Goal: Task Accomplishment & Management: Manage account settings

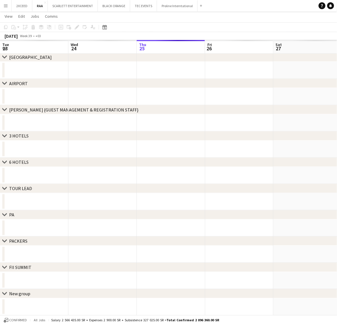
scroll to position [0, 194]
drag, startPoint x: 132, startPoint y: 94, endPoint x: 211, endPoint y: 118, distance: 82.9
click at [163, 95] on app-calendar-viewport "Tue 23 Wed 24 Thu 25 Fri 26 Sat 27 Sun 28 Mon 29 Tue 30 Wed 1 Thu 2" at bounding box center [168, 115] width 337 height 401
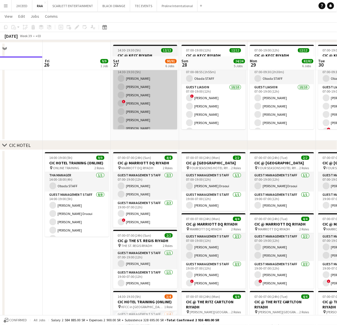
scroll to position [178, 0]
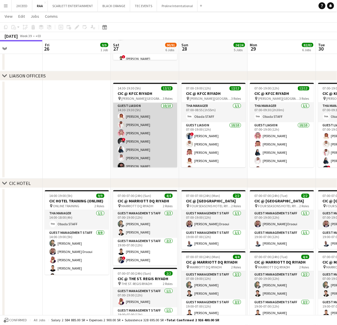
click at [142, 130] on app-card-role "Guest Liasion [DATE] 14:30-19:30 (5h) [PERSON_NAME] [PERSON_NAME] [PERSON_NAME]…" at bounding box center [145, 150] width 64 height 94
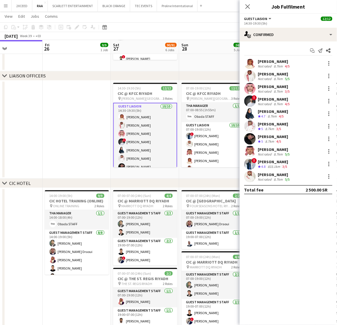
click at [275, 63] on div "[PERSON_NAME]" at bounding box center [274, 61] width 33 height 5
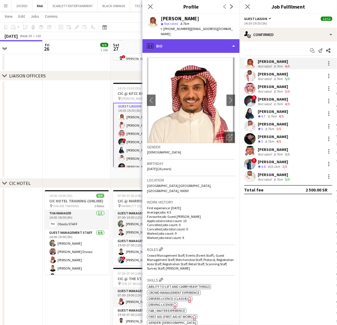
click at [216, 42] on div "profile Bio" at bounding box center [190, 46] width 97 height 14
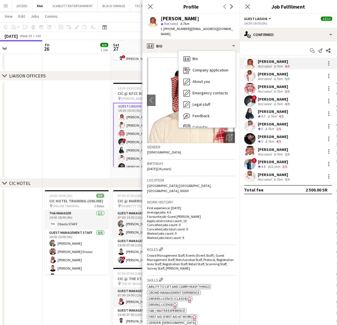
click at [277, 175] on div "[PERSON_NAME]" at bounding box center [274, 174] width 33 height 5
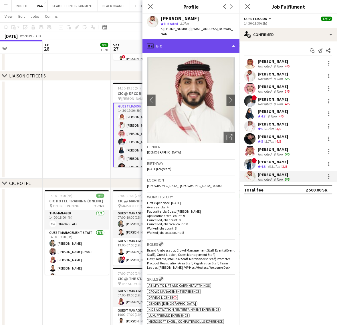
click at [202, 41] on div "profile Bio" at bounding box center [190, 46] width 97 height 14
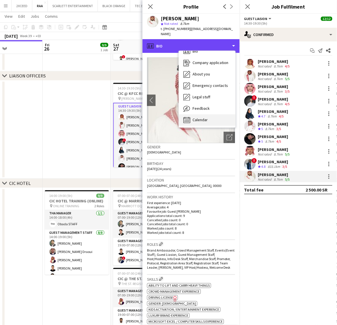
scroll to position [8, 0]
click at [211, 114] on div "Calendar Calendar" at bounding box center [207, 119] width 57 height 11
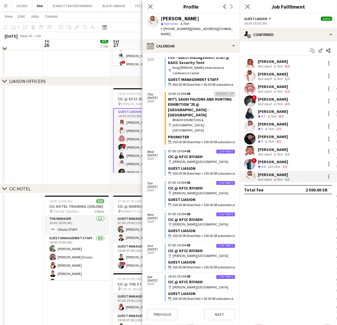
scroll to position [166, 0]
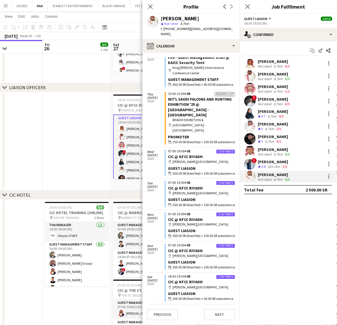
click at [190, 30] on span "| [EMAIL_ADDRESS][DOMAIN_NAME]" at bounding box center [197, 31] width 72 height 9
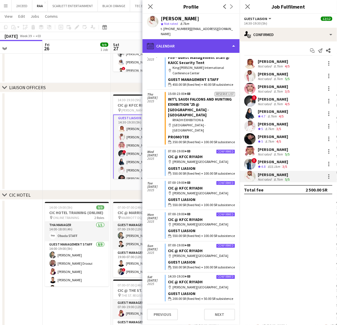
click at [193, 39] on div "calendar-full Calendar" at bounding box center [190, 46] width 97 height 14
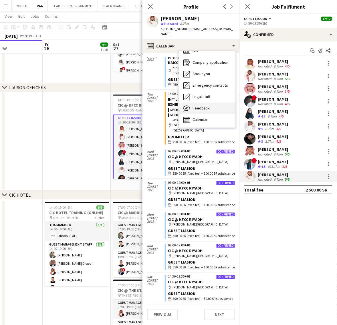
click at [216, 106] on div "Feedback Feedback" at bounding box center [207, 108] width 57 height 11
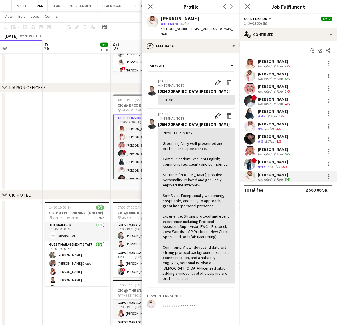
click at [284, 150] on div "[PERSON_NAME]" at bounding box center [274, 149] width 33 height 5
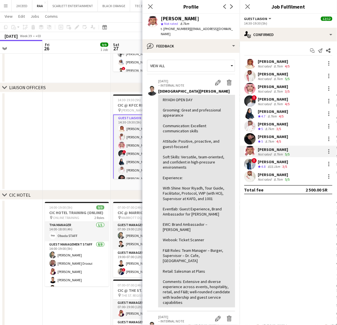
click at [279, 98] on div "[PERSON_NAME]" at bounding box center [274, 99] width 33 height 5
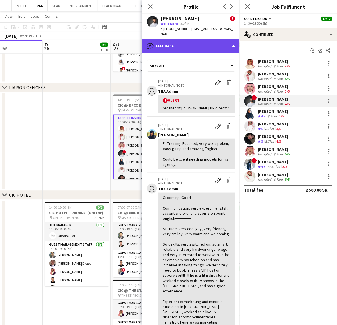
click at [194, 39] on div "bubble-pencil Feedback" at bounding box center [190, 46] width 97 height 14
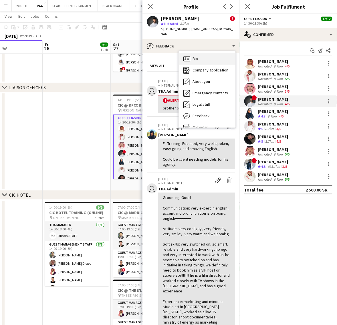
click at [205, 57] on div "Bio Bio" at bounding box center [207, 58] width 57 height 11
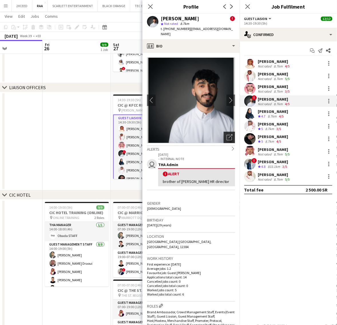
click at [226, 132] on div "Open photos pop-in" at bounding box center [229, 137] width 11 height 11
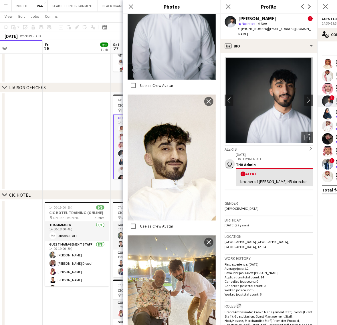
scroll to position [500, 0]
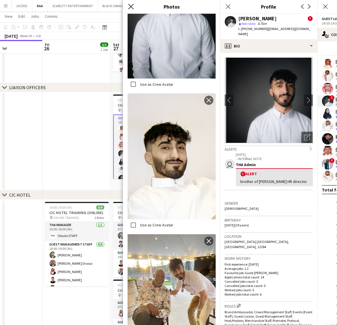
click at [132, 6] on icon at bounding box center [130, 6] width 5 height 5
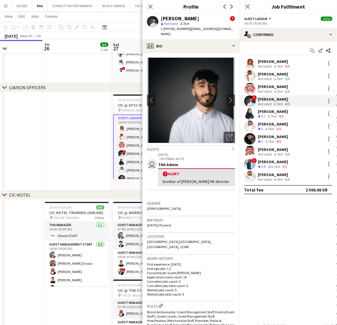
click at [284, 88] on div "[PERSON_NAME]" at bounding box center [274, 86] width 33 height 5
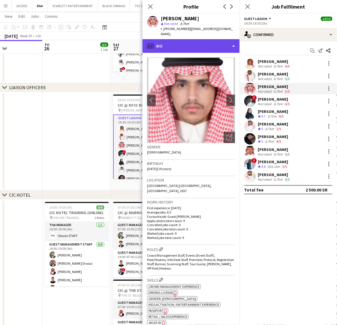
click at [196, 39] on div "profile Bio" at bounding box center [190, 46] width 97 height 14
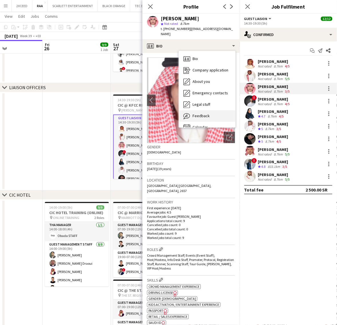
click at [226, 110] on div "Feedback Feedback" at bounding box center [207, 115] width 57 height 11
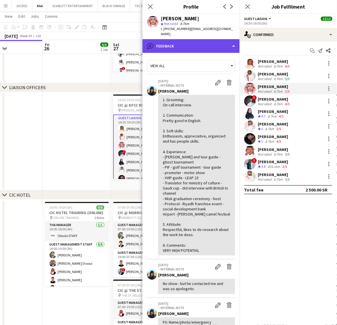
click at [197, 42] on div "bubble-pencil Feedback" at bounding box center [190, 46] width 97 height 14
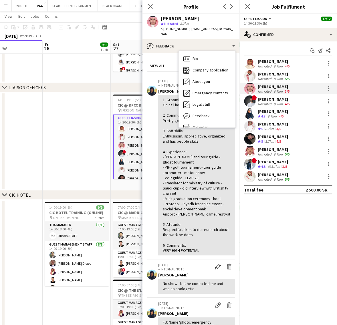
click at [153, 184] on app-crew-profile-feedback-item "[DATE] – INTERNAL NOTE Edit internal note Delete internal note [PERSON_NAME] 1.…" at bounding box center [191, 167] width 88 height 184
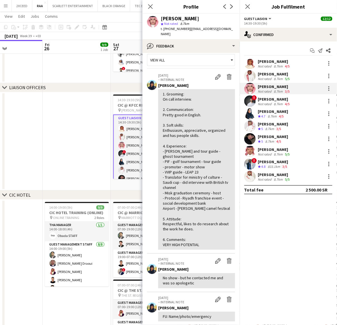
scroll to position [0, 0]
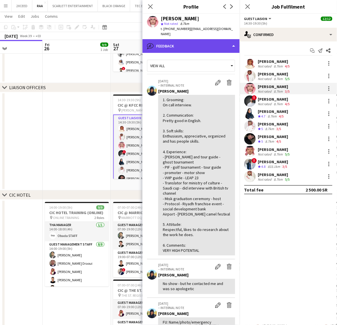
click at [188, 45] on div "bubble-pencil Feedback" at bounding box center [190, 46] width 97 height 14
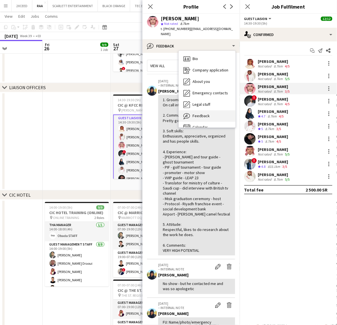
click at [212, 112] on div "Feedback Feedback" at bounding box center [207, 115] width 57 height 11
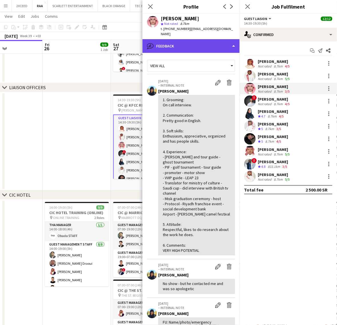
click at [194, 40] on div "bubble-pencil Feedback" at bounding box center [190, 46] width 97 height 14
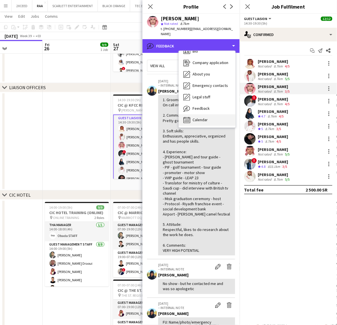
scroll to position [8, 0]
click at [209, 114] on div "Calendar Calendar" at bounding box center [207, 119] width 57 height 11
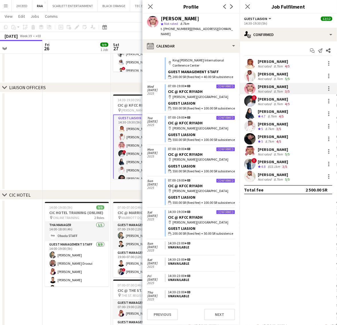
scroll to position [200, 0]
click at [274, 64] on div "8.7km" at bounding box center [278, 66] width 11 height 4
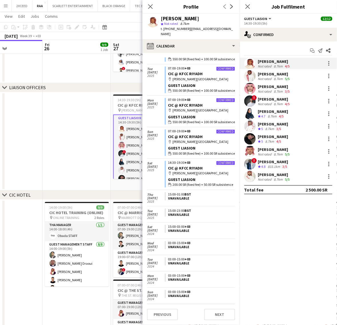
scroll to position [241, 0]
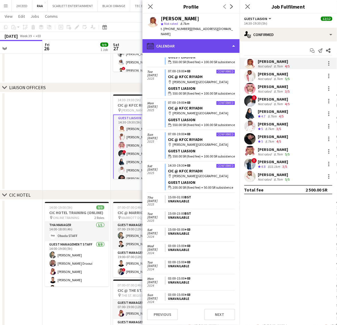
click at [195, 42] on div "calendar-full Calendar" at bounding box center [190, 46] width 97 height 14
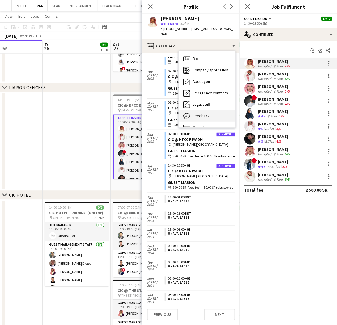
click at [206, 110] on div "Feedback Feedback" at bounding box center [207, 115] width 57 height 11
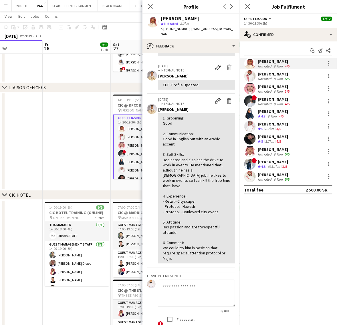
scroll to position [59, 0]
click at [278, 88] on div "[PERSON_NAME]" at bounding box center [274, 86] width 33 height 5
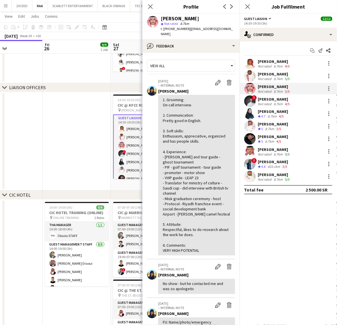
click at [270, 62] on div "[PERSON_NAME]" at bounding box center [274, 61] width 33 height 5
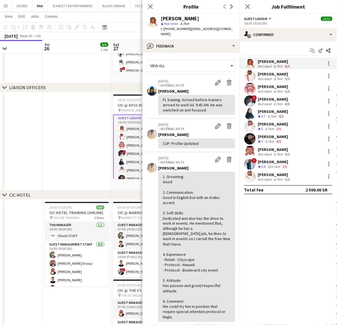
click at [277, 89] on div "8.7km" at bounding box center [278, 91] width 11 height 4
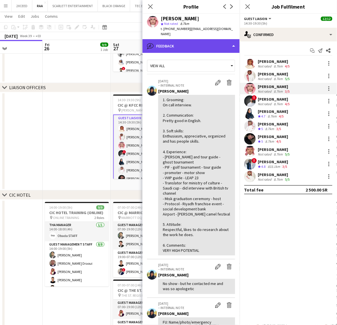
click at [198, 40] on div "bubble-pencil Feedback" at bounding box center [190, 46] width 97 height 14
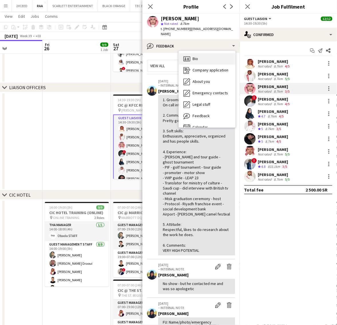
click at [204, 56] on div "Bio Bio" at bounding box center [207, 58] width 57 height 11
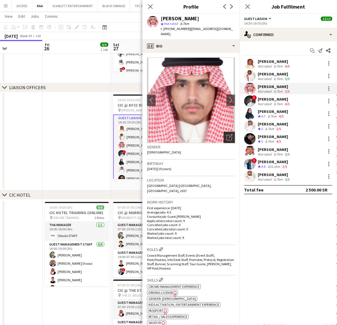
click at [226, 134] on icon "Open photos pop-in" at bounding box center [229, 137] width 6 height 6
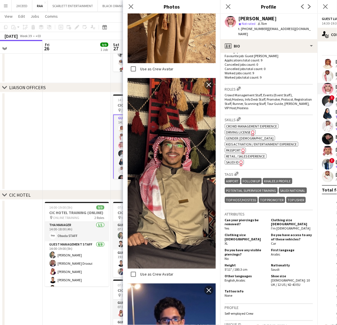
scroll to position [160, 0]
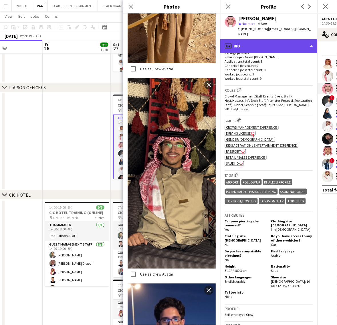
click at [277, 43] on div "profile Bio" at bounding box center [268, 46] width 97 height 14
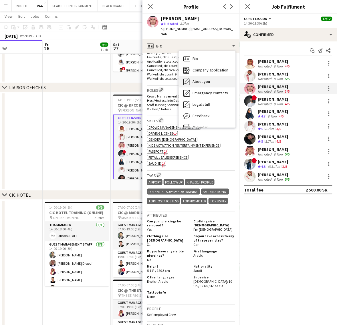
click at [208, 76] on div "About you About you" at bounding box center [207, 81] width 57 height 11
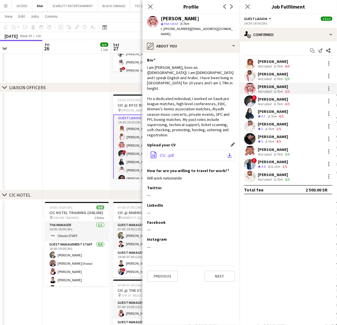
click at [222, 150] on button "office-file-sheet CV...pdf download-bottom" at bounding box center [191, 155] width 88 height 11
click at [288, 174] on div "[PERSON_NAME]" at bounding box center [274, 174] width 33 height 5
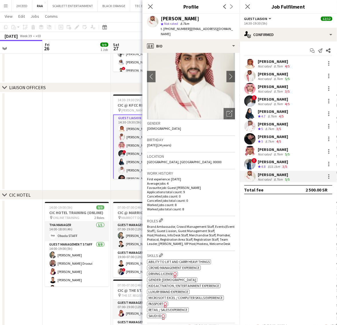
scroll to position [0, 0]
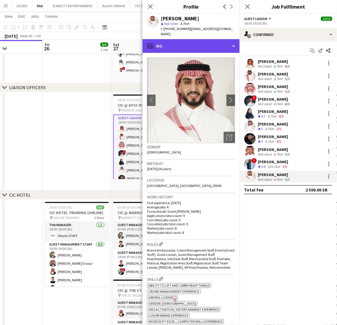
click at [199, 39] on div "profile Bio" at bounding box center [190, 46] width 97 height 14
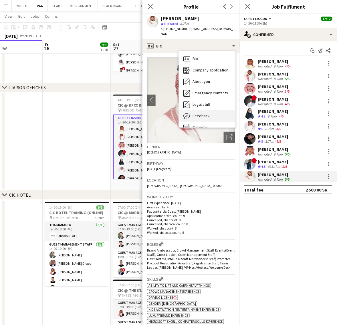
click at [210, 110] on div "Feedback Feedback" at bounding box center [207, 115] width 57 height 11
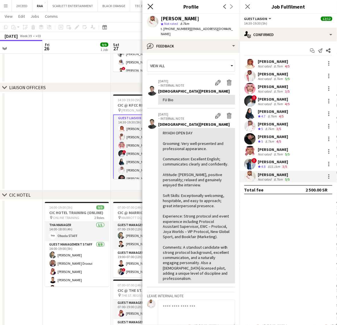
click at [150, 4] on icon "Close pop-in" at bounding box center [150, 6] width 5 height 5
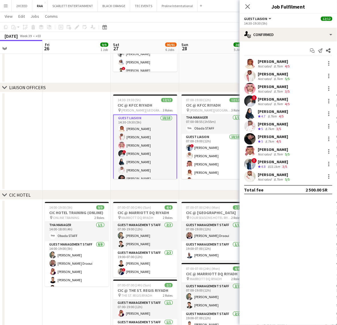
click at [61, 138] on app-date-cell at bounding box center [77, 141] width 68 height 98
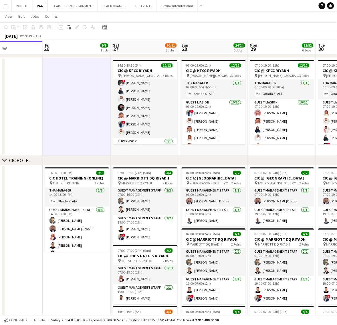
scroll to position [202, 0]
